Goal: Navigation & Orientation: Understand site structure

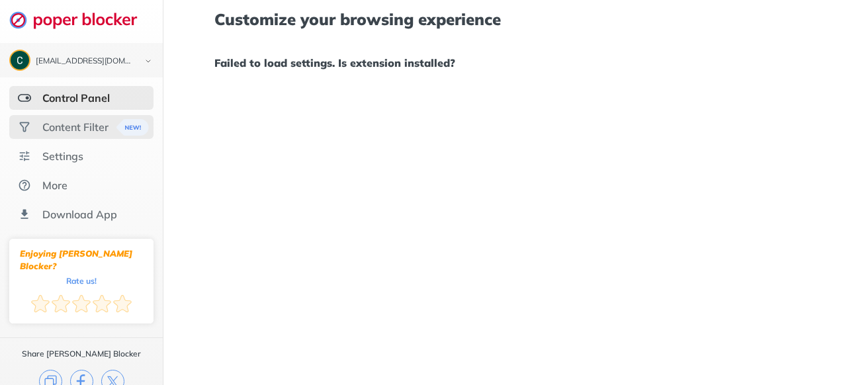
click at [73, 137] on div "Content Filter" at bounding box center [81, 127] width 144 height 24
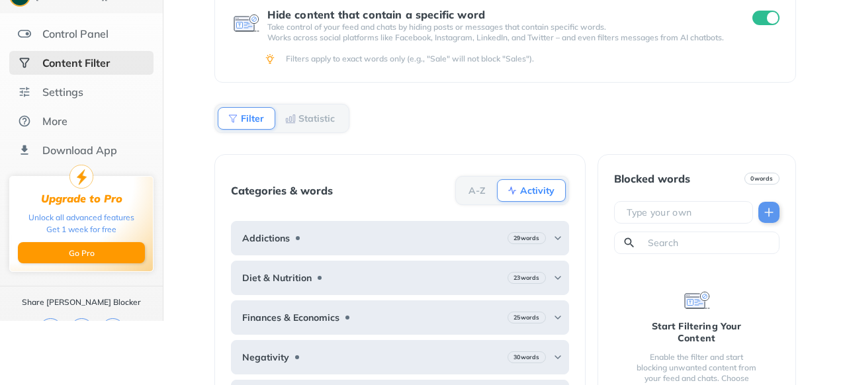
scroll to position [66, 0]
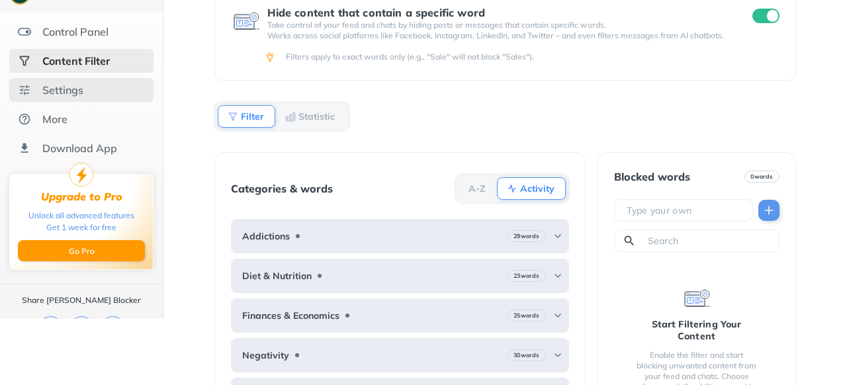
click at [79, 91] on div "Settings" at bounding box center [62, 89] width 41 height 13
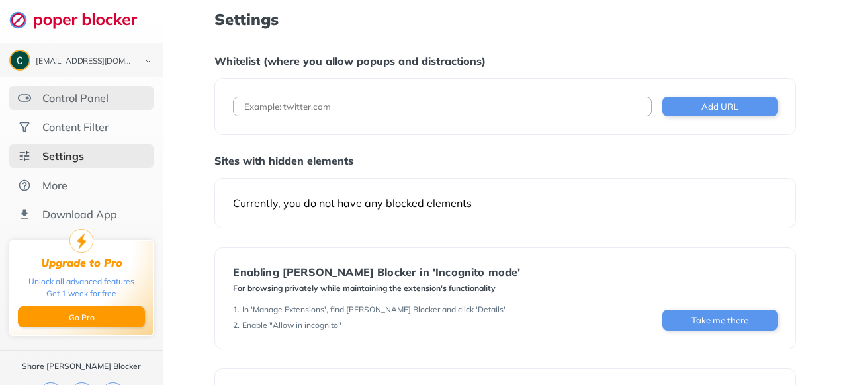
click at [97, 96] on div "Control Panel" at bounding box center [75, 97] width 66 height 13
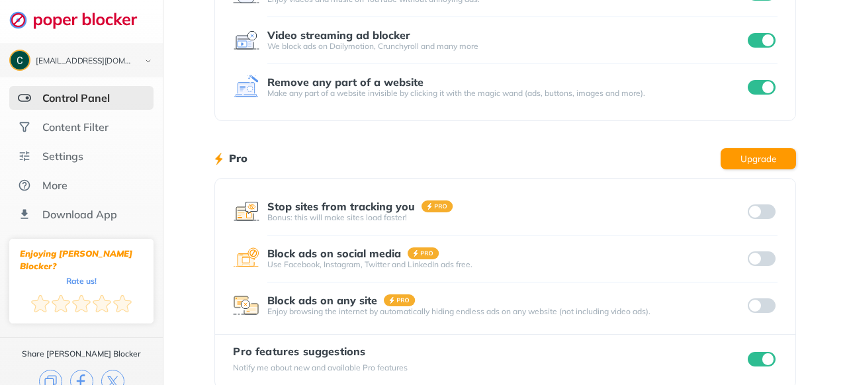
scroll to position [299, 0]
